Goal: Register for event/course

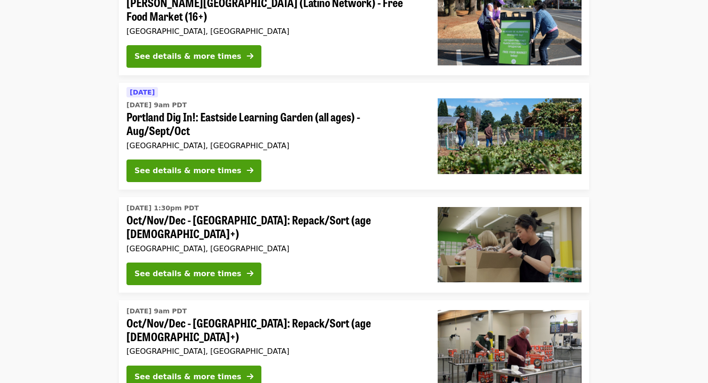
scroll to position [756, 0]
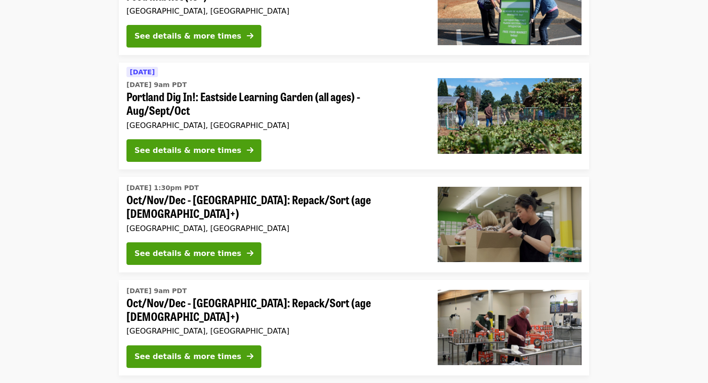
click at [281, 321] on div "[DATE] 9am PDT Oct/Nov/Dec - [GEOGRAPHIC_DATA]: Repack/Sort (age [DEMOGRAPHIC_D…" at bounding box center [275, 311] width 296 height 54
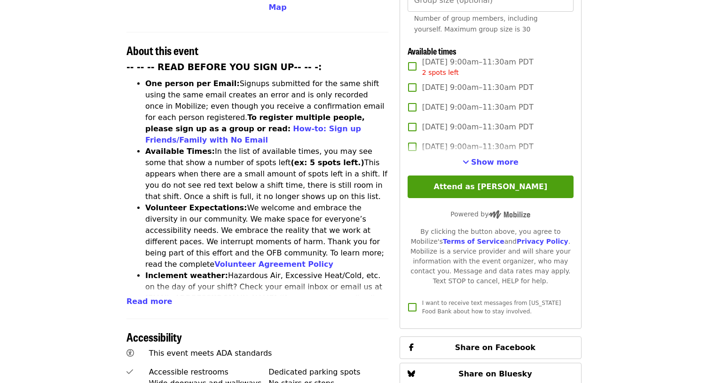
scroll to position [344, 0]
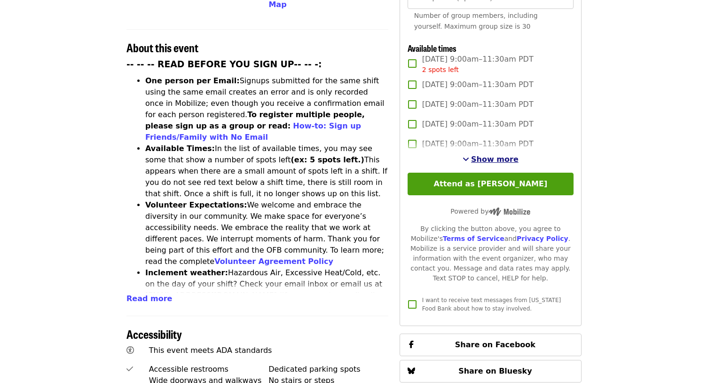
click at [502, 157] on span "Show more" at bounding box center [494, 159] width 47 height 9
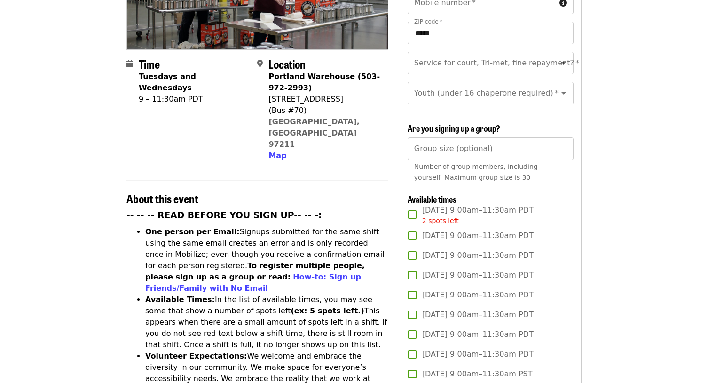
scroll to position [0, 0]
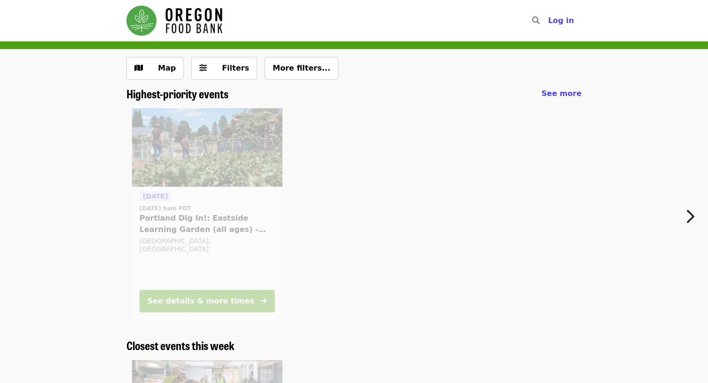
scroll to position [756, 0]
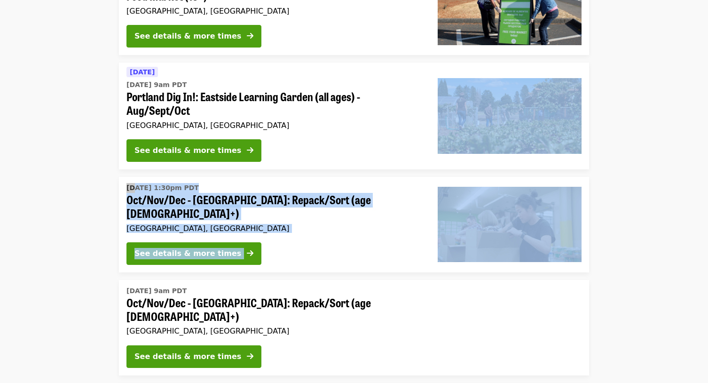
drag, startPoint x: 707, startPoint y: 156, endPoint x: 709, endPoint y: 171, distance: 15.2
drag, startPoint x: 709, startPoint y: 171, endPoint x: 696, endPoint y: 185, distance: 19.6
click at [696, 185] on li "[DATE] 1:30pm PDT Oct/Nov/Dec - [GEOGRAPHIC_DATA]: Repack/Sort (age [DEMOGRAPHI…" at bounding box center [354, 224] width 708 height 95
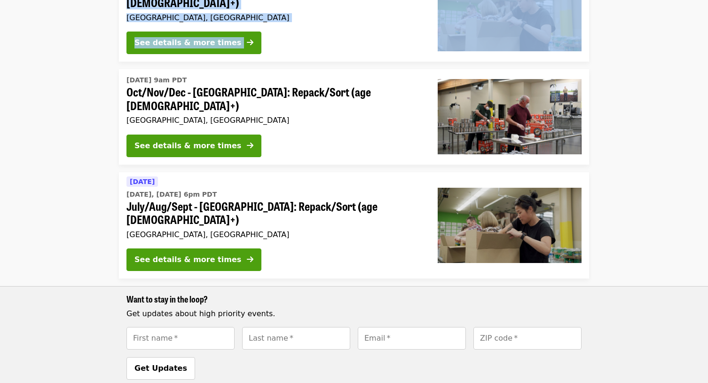
scroll to position [973, 0]
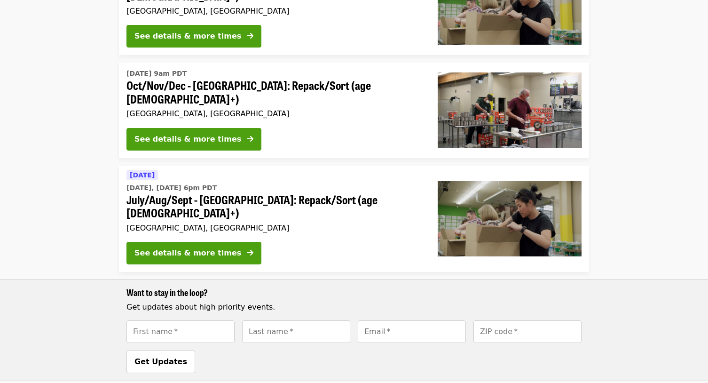
click at [641, 199] on li "[DATE] [DATE], [DATE] 6pm PDT July/Aug/Sept - [GEOGRAPHIC_DATA]: Repack/Sort (a…" at bounding box center [354, 273] width 708 height 215
click at [198, 247] on div "See details & more times" at bounding box center [187, 252] width 107 height 11
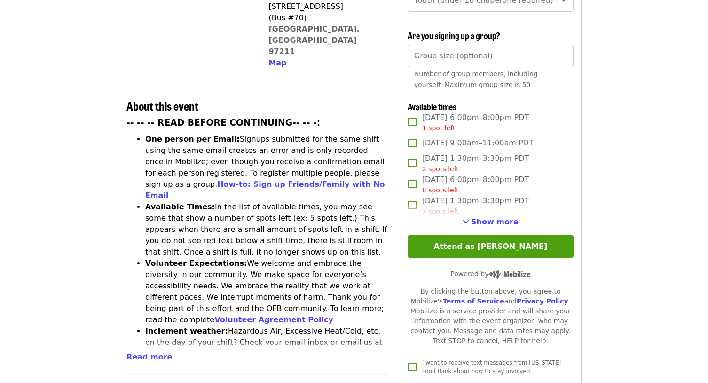
scroll to position [287, 0]
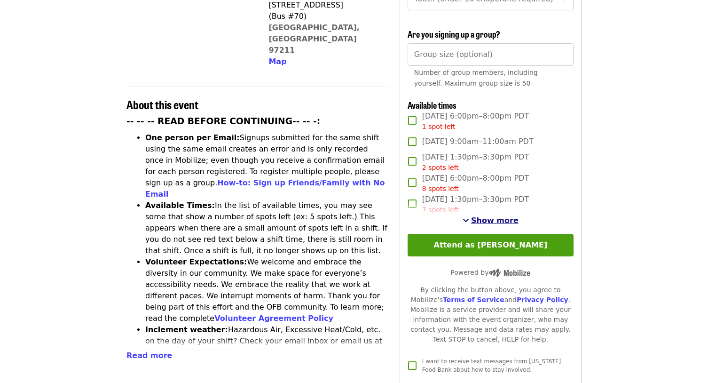
click at [494, 219] on span "Show more" at bounding box center [494, 220] width 47 height 9
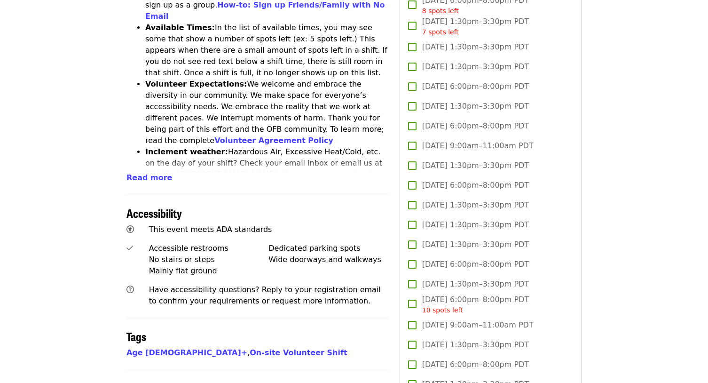
scroll to position [483, 0]
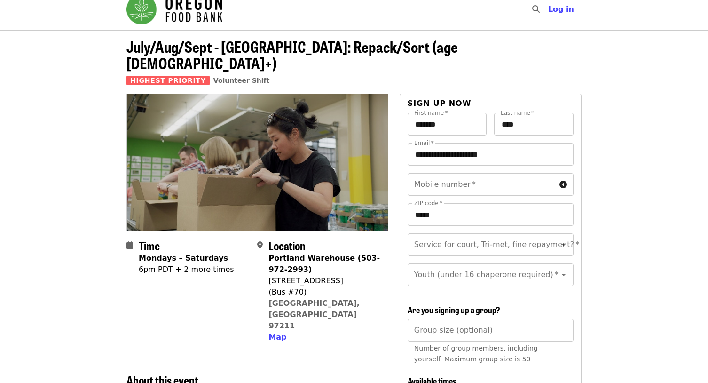
scroll to position [0, 0]
